Goal: Find specific page/section: Find specific page/section

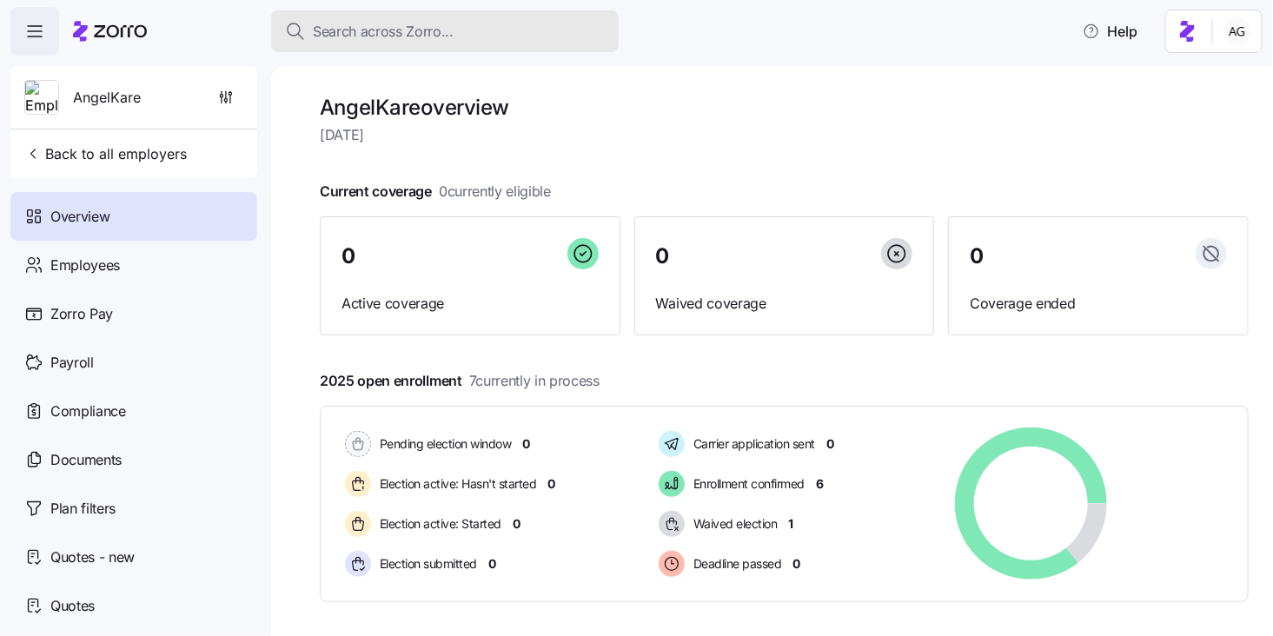
click at [492, 23] on div "Search across Zorro..." at bounding box center [445, 32] width 320 height 22
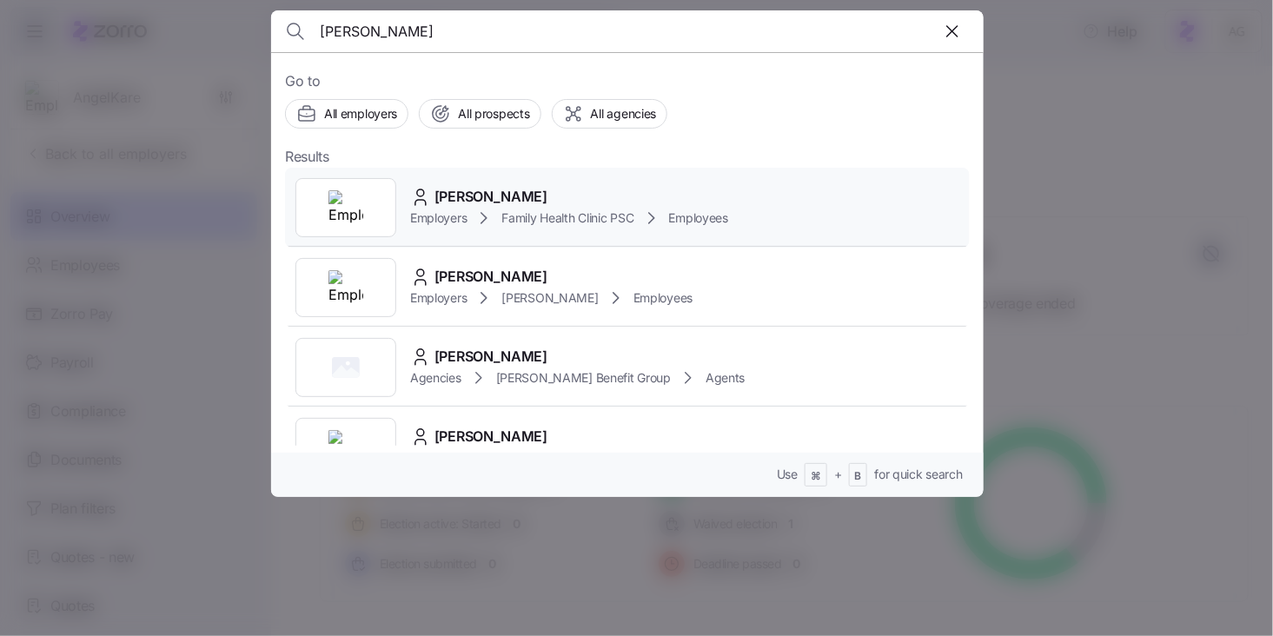
type input "sara hurt"
click at [471, 201] on span "Sara Hurt" at bounding box center [491, 197] width 113 height 22
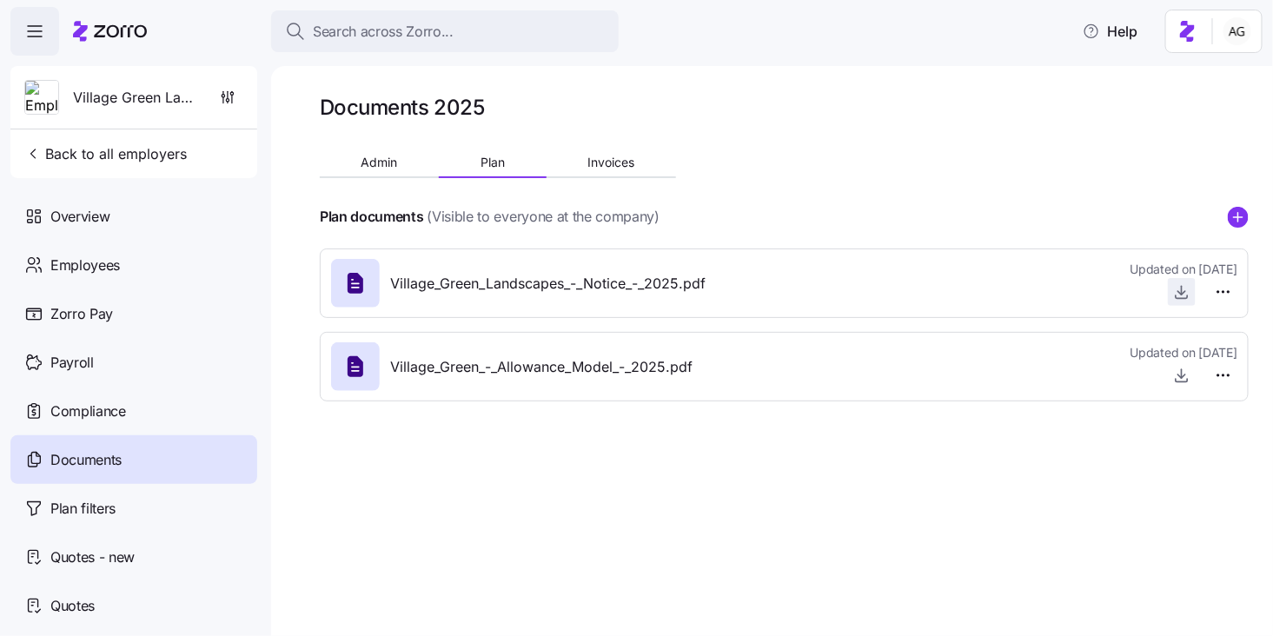
click at [1181, 295] on icon "button" at bounding box center [1181, 291] width 17 height 17
